Goal: Browse casually

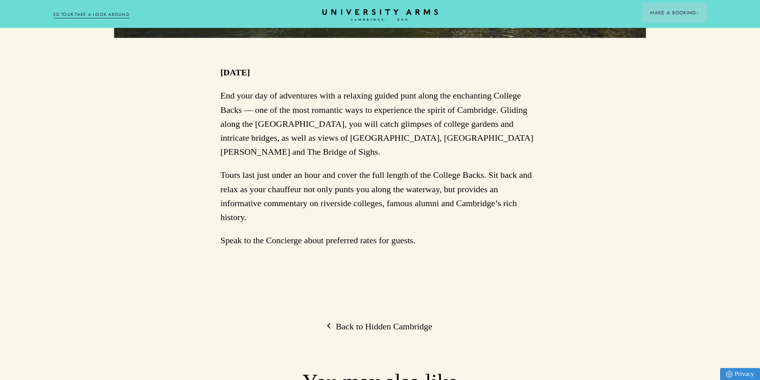
scroll to position [479, 0]
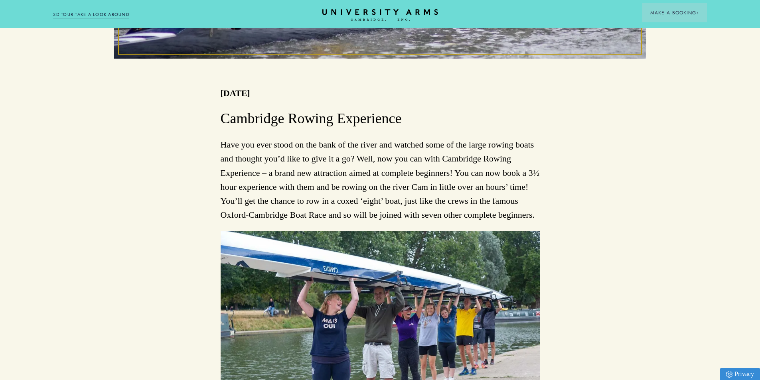
scroll to position [319, 0]
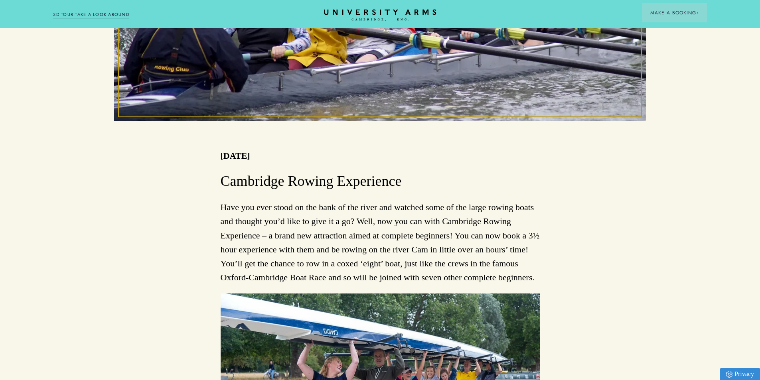
click at [361, 12] on icon "CAMBRIDGE’S LEADING LUXURY HOTEL SINCE [DATE]" at bounding box center [380, 15] width 112 height 12
